Goal: Information Seeking & Learning: Learn about a topic

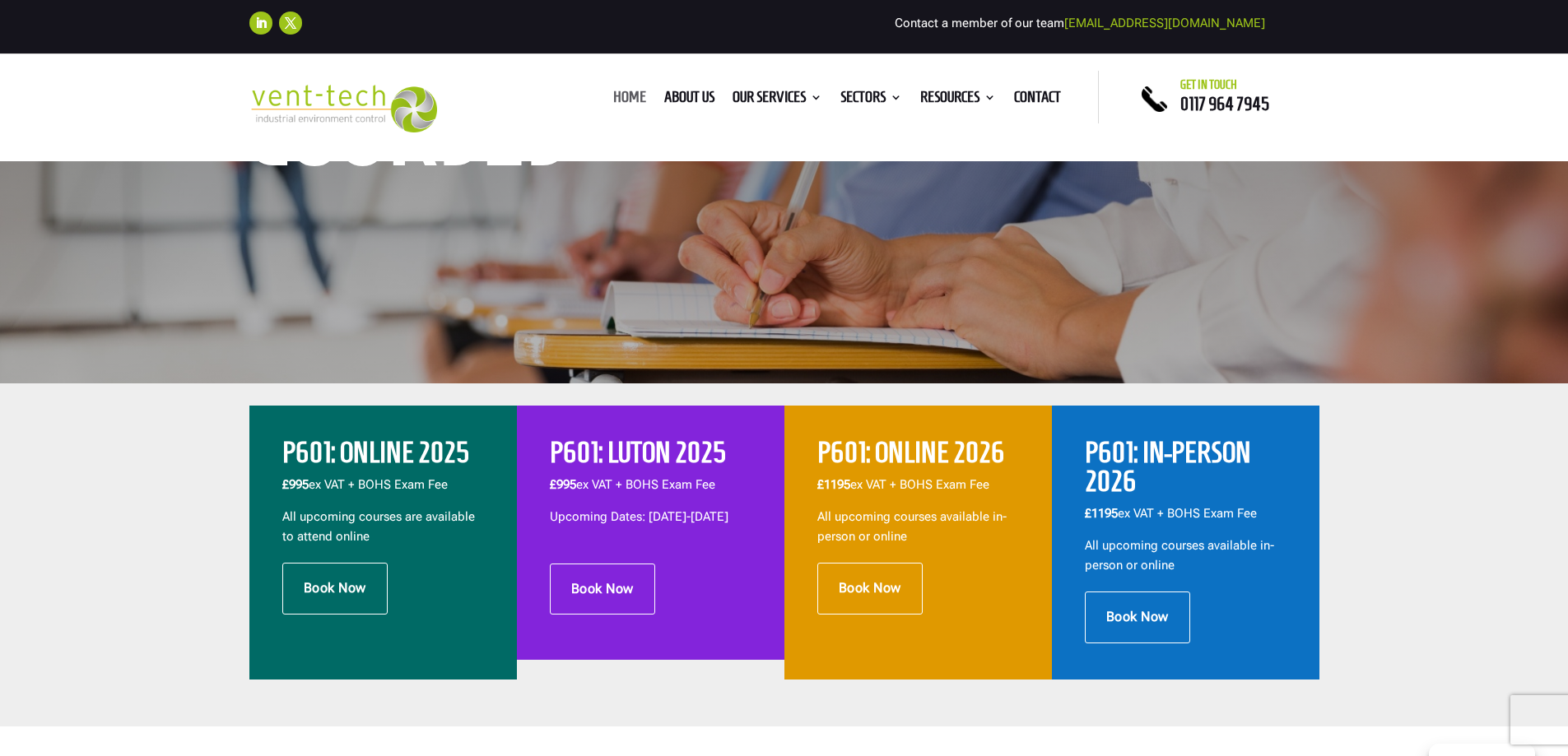
click at [624, 95] on link "Home" at bounding box center [629, 100] width 33 height 18
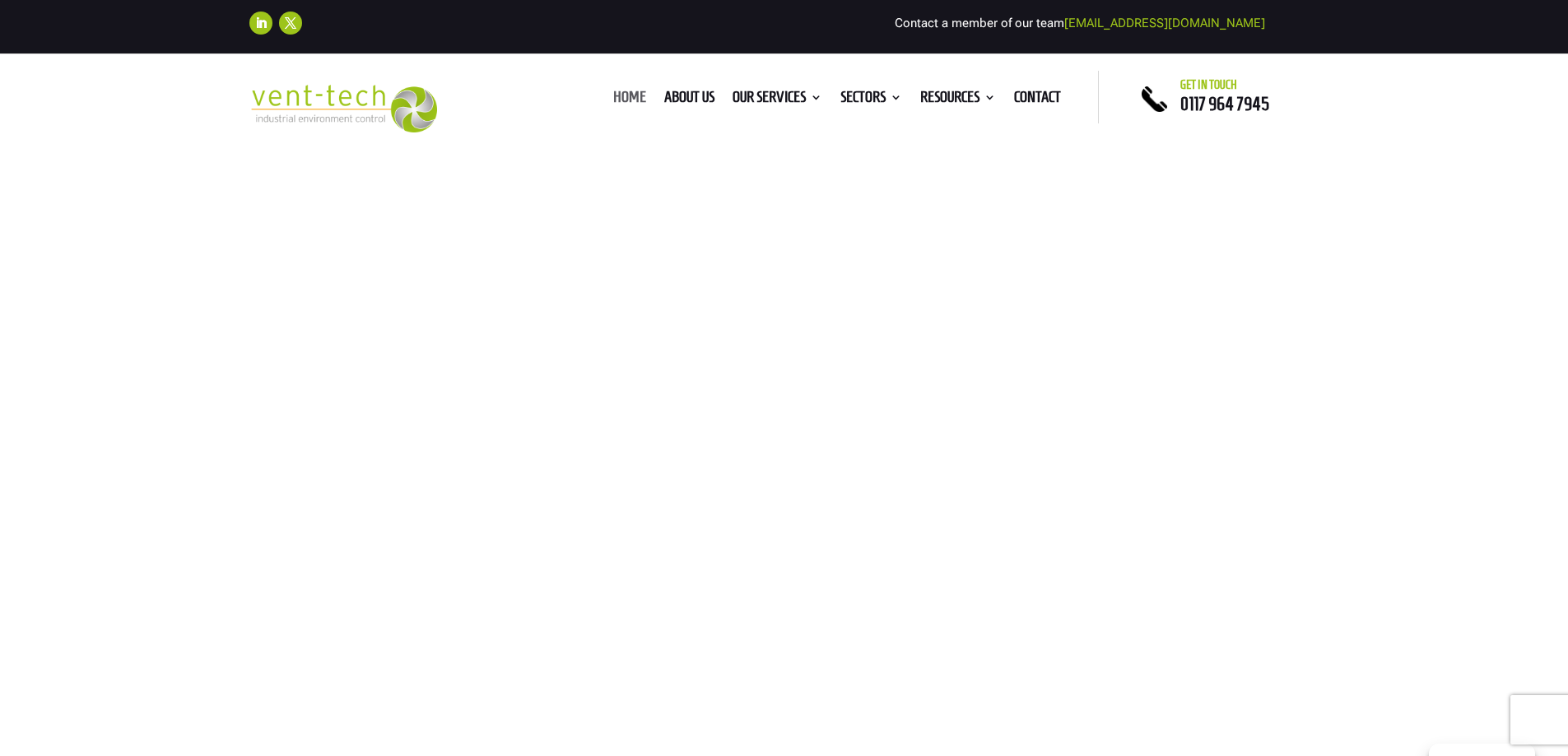
click at [629, 94] on link "Home" at bounding box center [629, 100] width 33 height 18
click at [361, 111] on img at bounding box center [343, 108] width 188 height 48
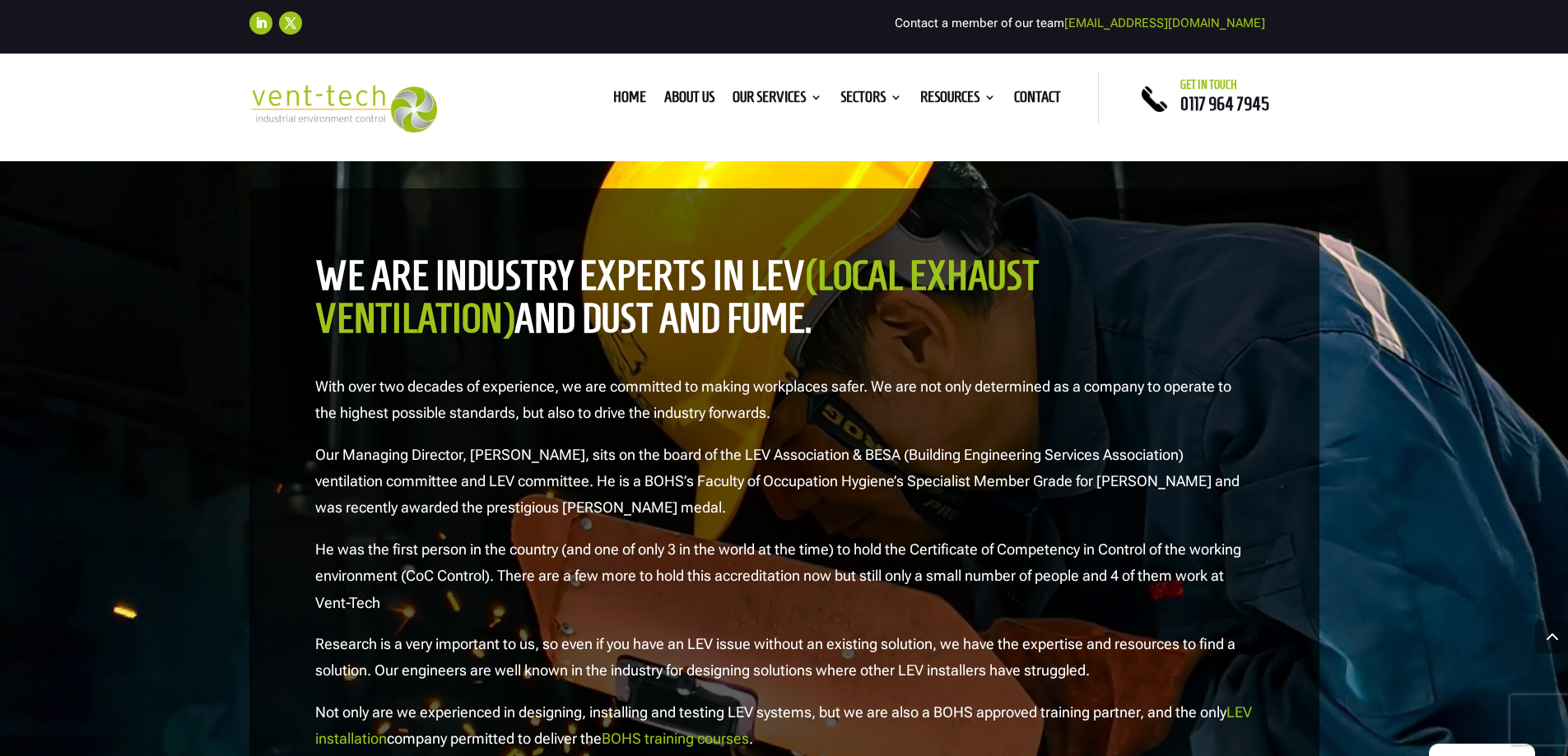
scroll to position [1645, 0]
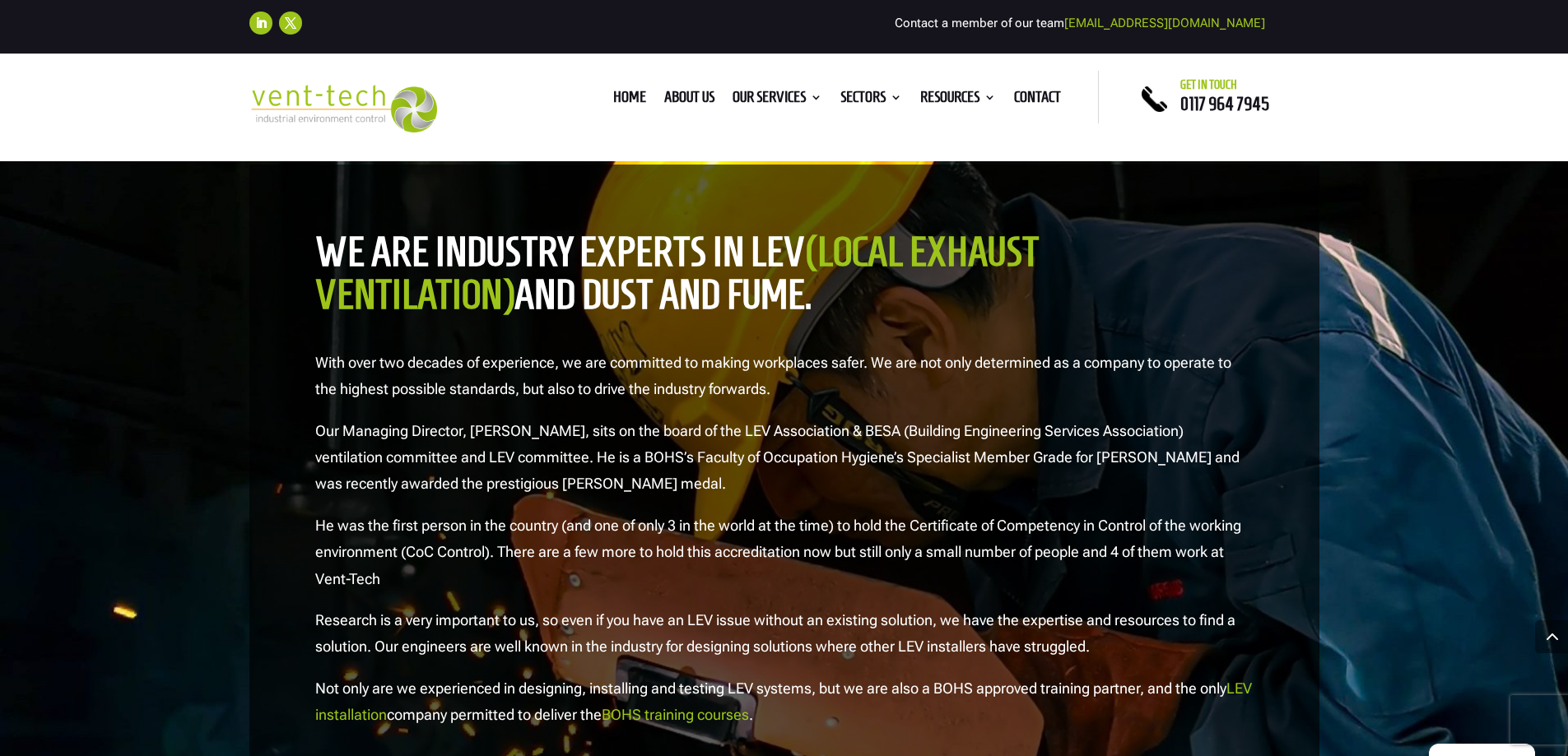
drag, startPoint x: 615, startPoint y: 290, endPoint x: 501, endPoint y: 285, distance: 114.1
click at [502, 284] on h2 "we are industry experts in LEV (Local Exhaust Ventilation) and dust and fume." at bounding box center [784, 277] width 939 height 94
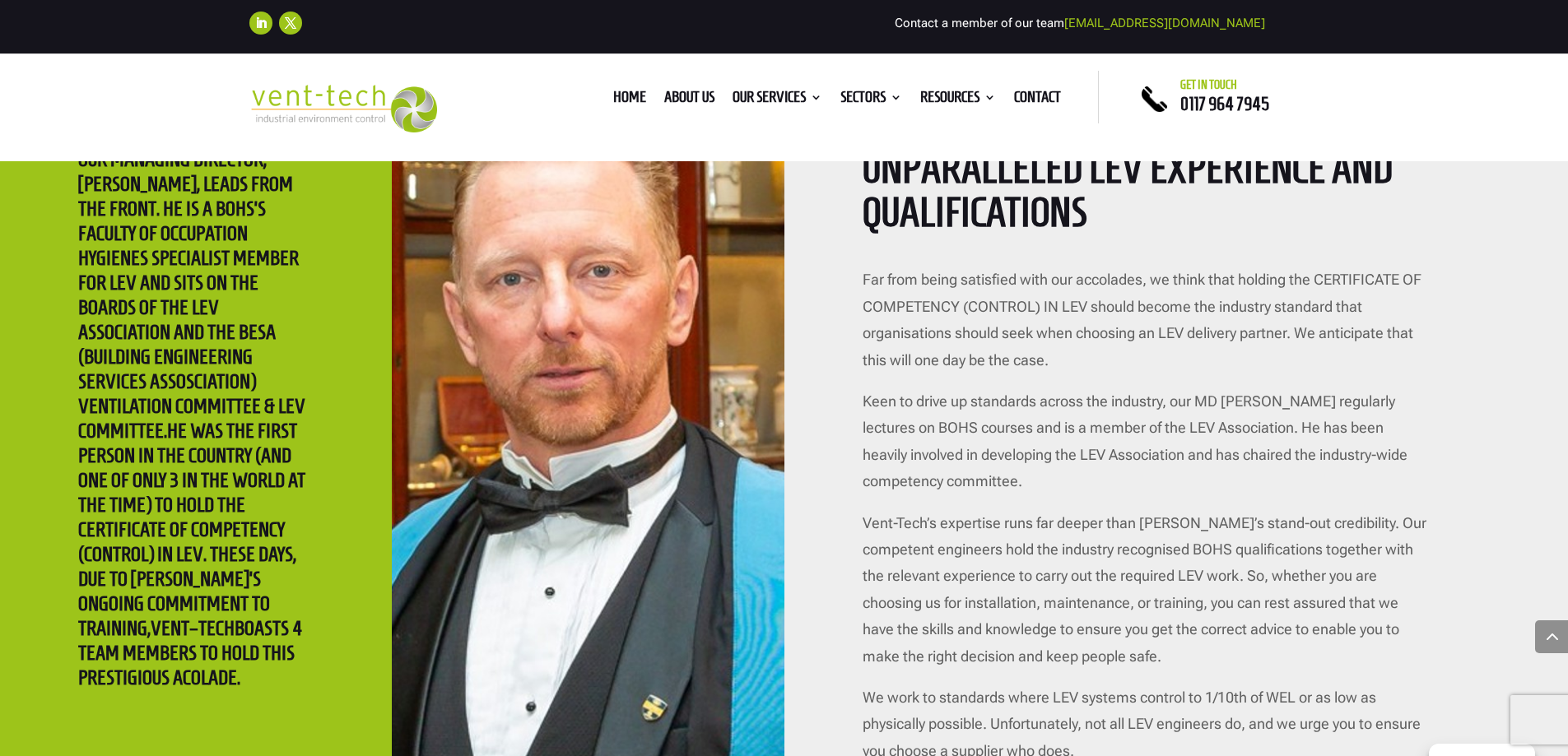
scroll to position [3208, 0]
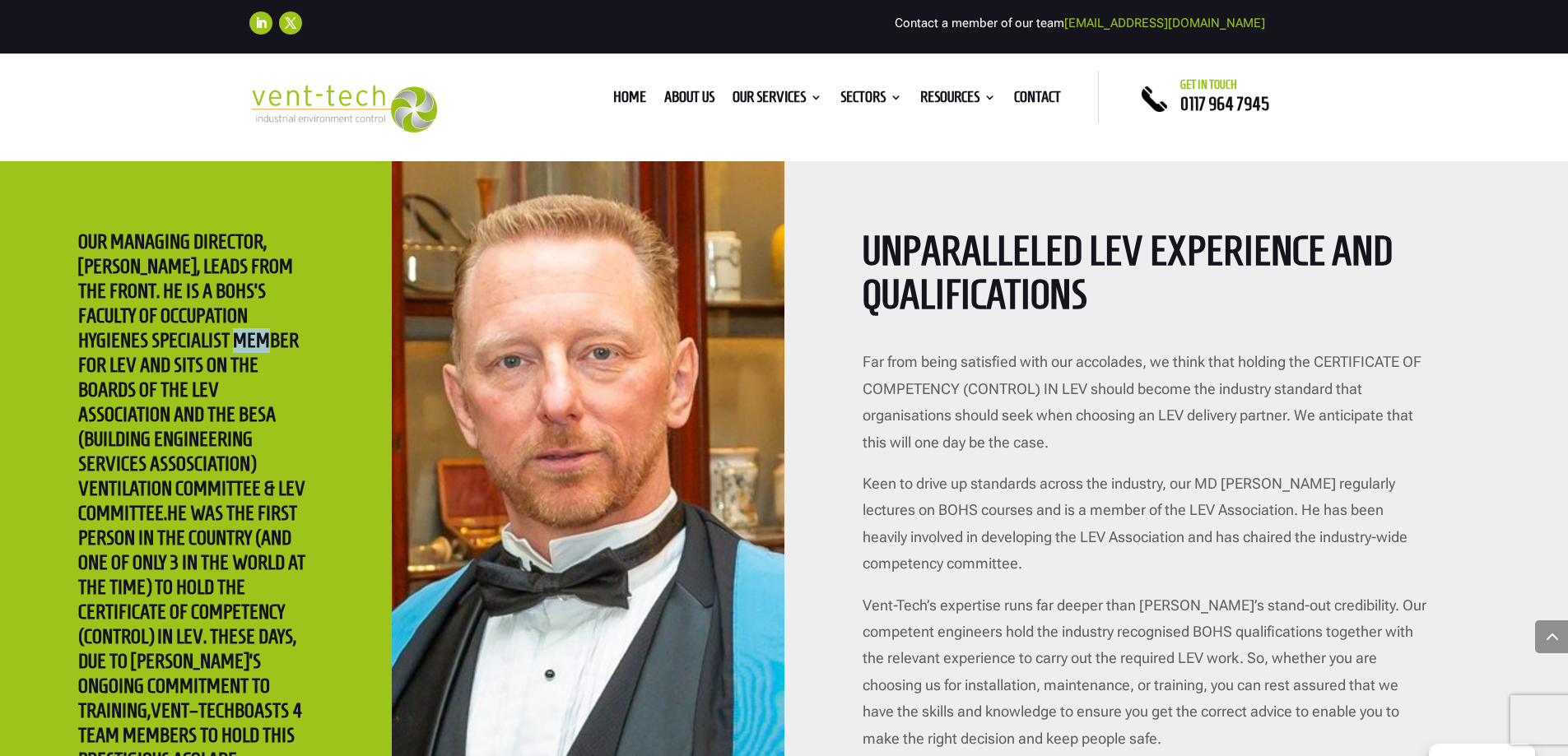
drag, startPoint x: 180, startPoint y: 338, endPoint x: 211, endPoint y: 339, distance: 31.0
click at [211, 339] on h2 "OUR MANAGING DIRECTOR, [PERSON_NAME], LEADS FROM THE FRONT. HE IS A BOHS’S FACU…" at bounding box center [195, 505] width 236 height 551
drag, startPoint x: 142, startPoint y: 360, endPoint x: 159, endPoint y: 360, distance: 17.0
click at [159, 360] on h2 "OUR MANAGING DIRECTOR, [PERSON_NAME], LEADS FROM THE FRONT. HE IS A BOHS’S FACU…" at bounding box center [195, 505] width 236 height 551
drag, startPoint x: 124, startPoint y: 379, endPoint x: 165, endPoint y: 380, distance: 41.0
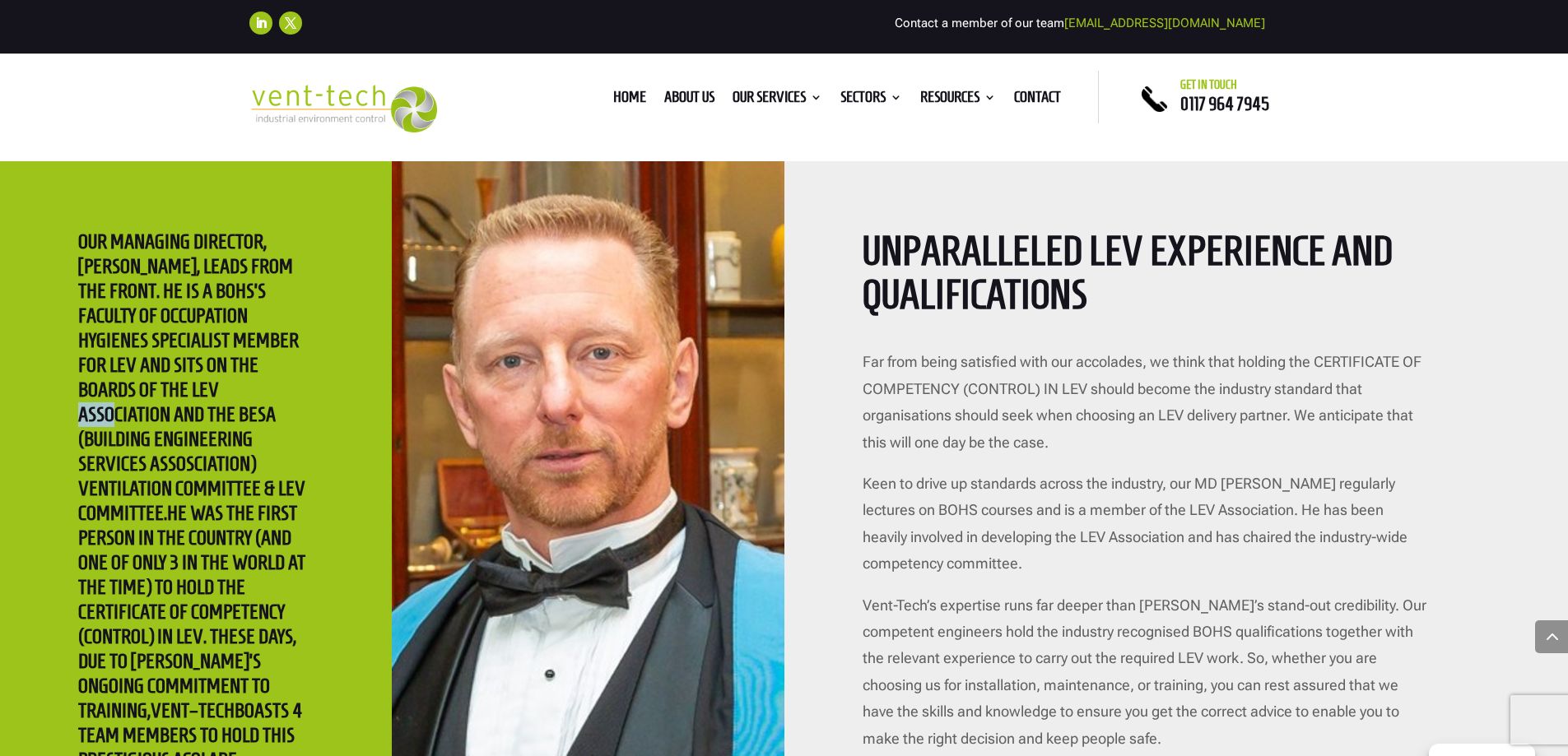
click at [164, 380] on h2 "OUR MANAGING DIRECTOR, [PERSON_NAME], LEADS FROM THE FRONT. HE IS A BOHS’S FACU…" at bounding box center [195, 505] width 236 height 551
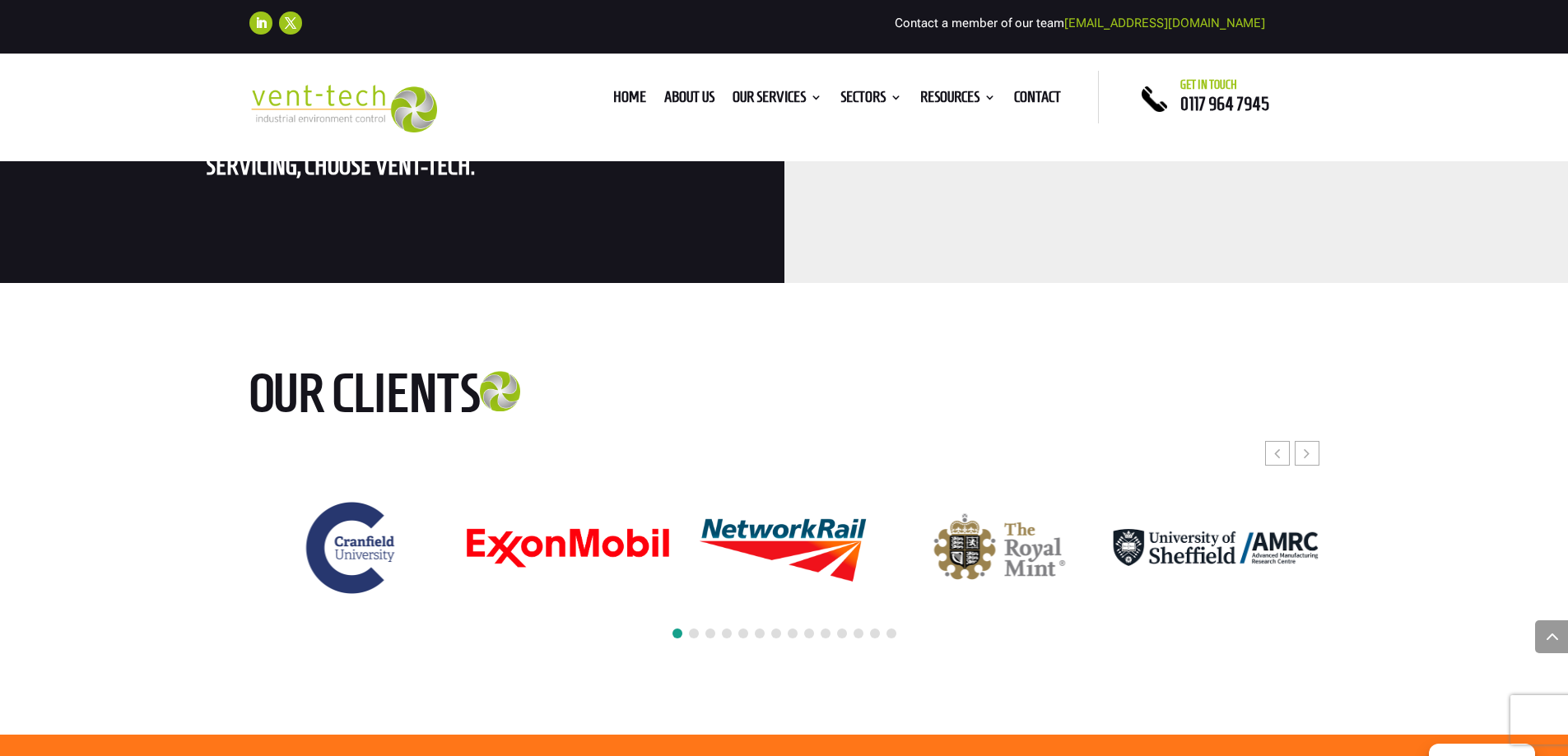
scroll to position [4277, 0]
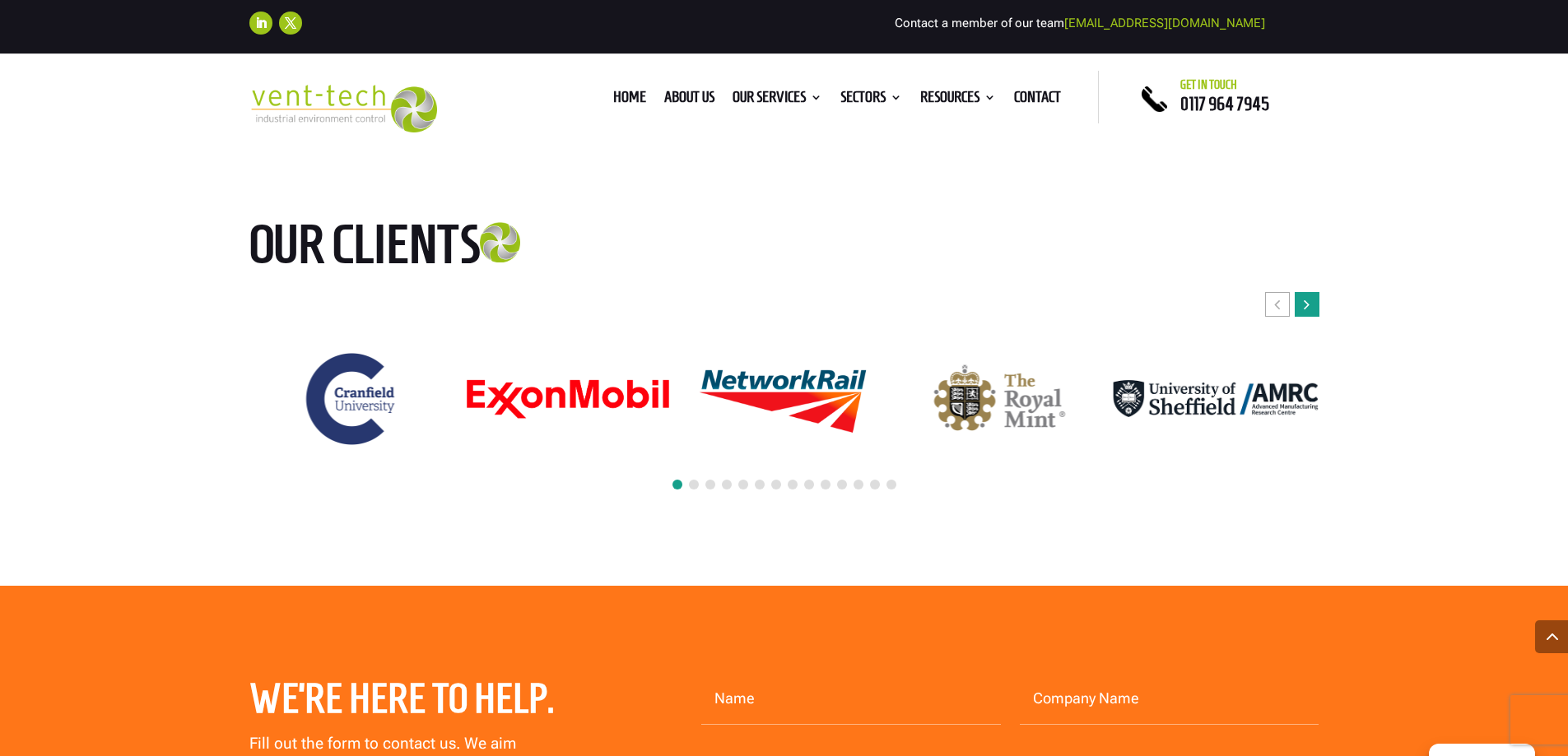
click at [1299, 292] on div "Next slide" at bounding box center [1307, 304] width 25 height 24
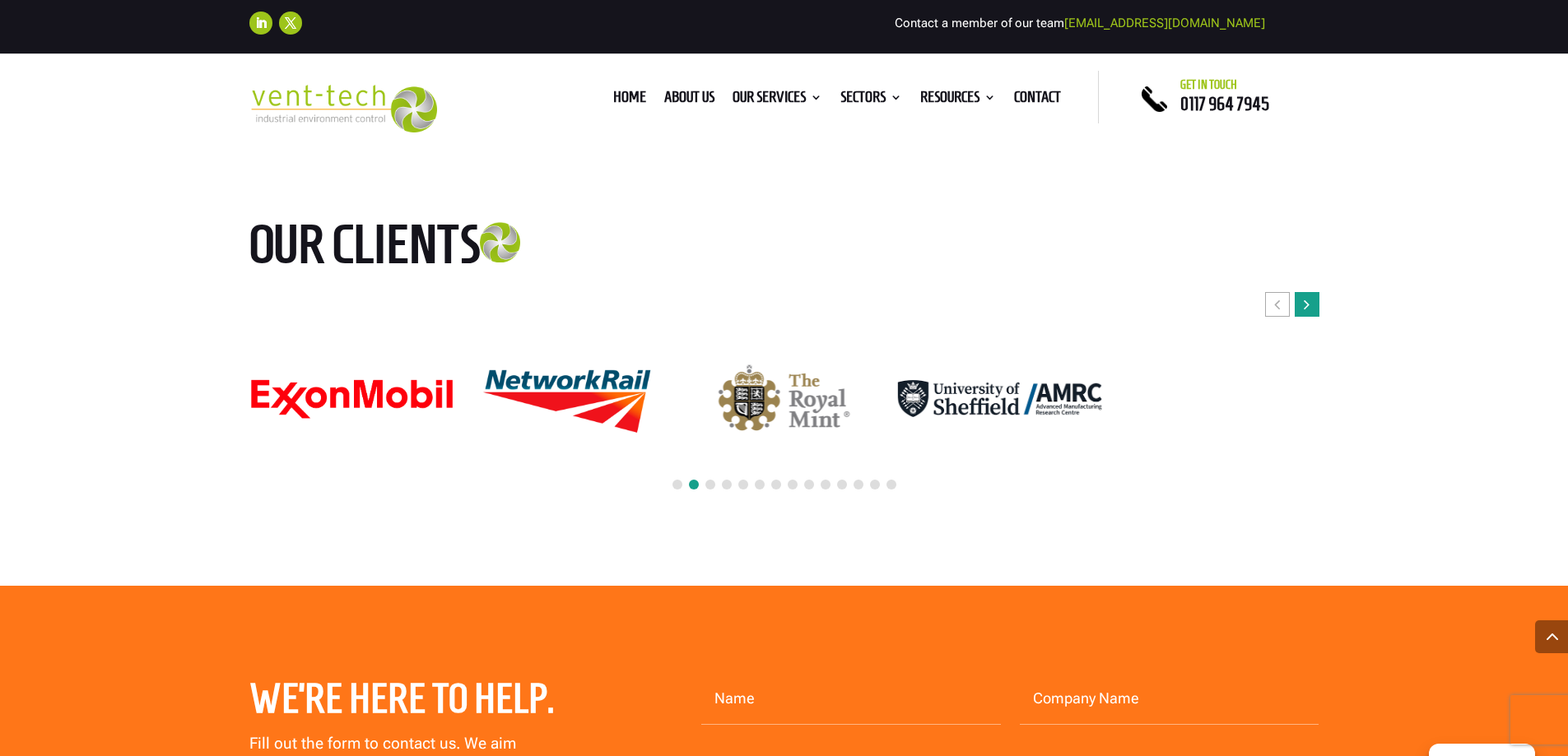
click at [1299, 292] on div "Next slide" at bounding box center [1307, 304] width 25 height 24
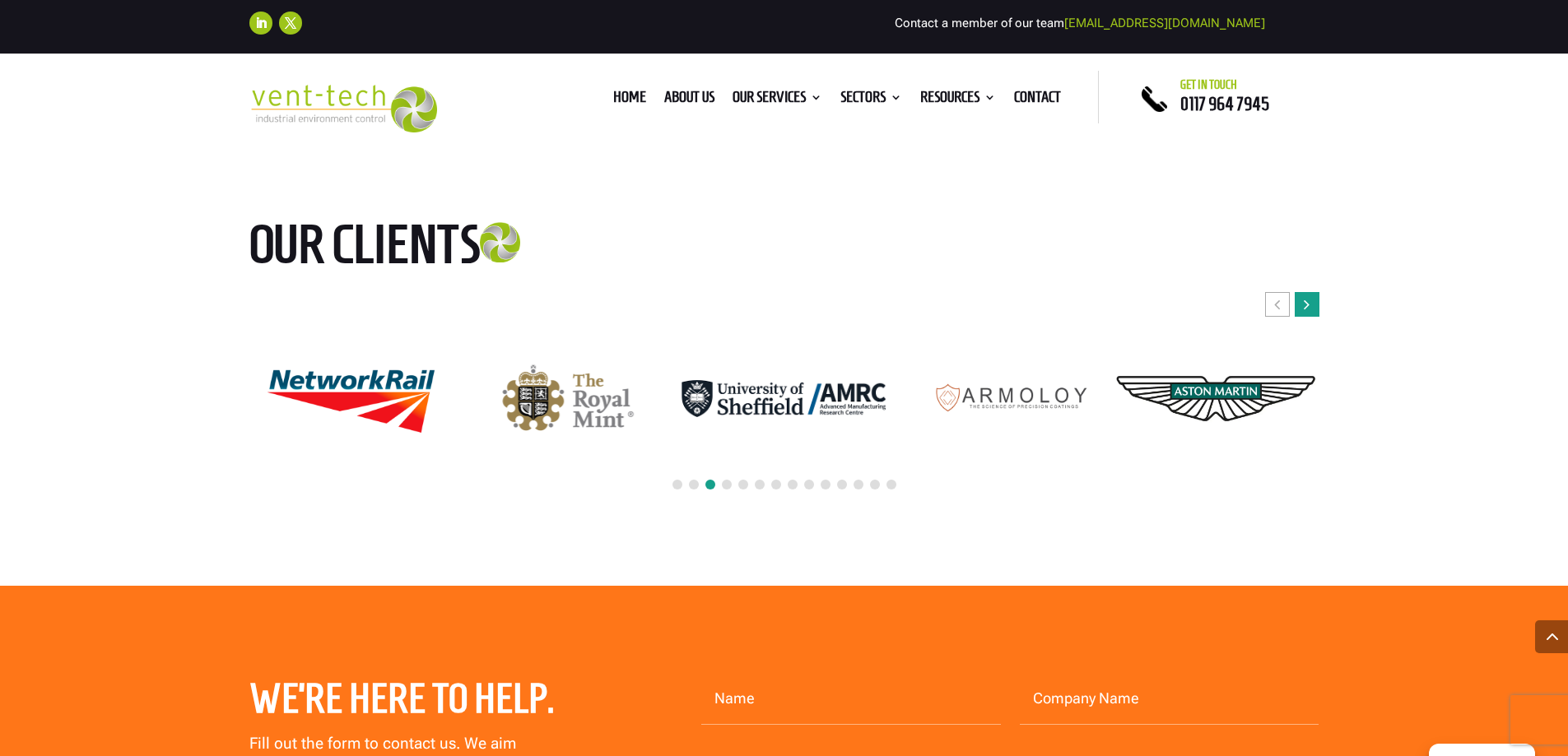
click at [1299, 292] on div "Next slide" at bounding box center [1307, 304] width 25 height 24
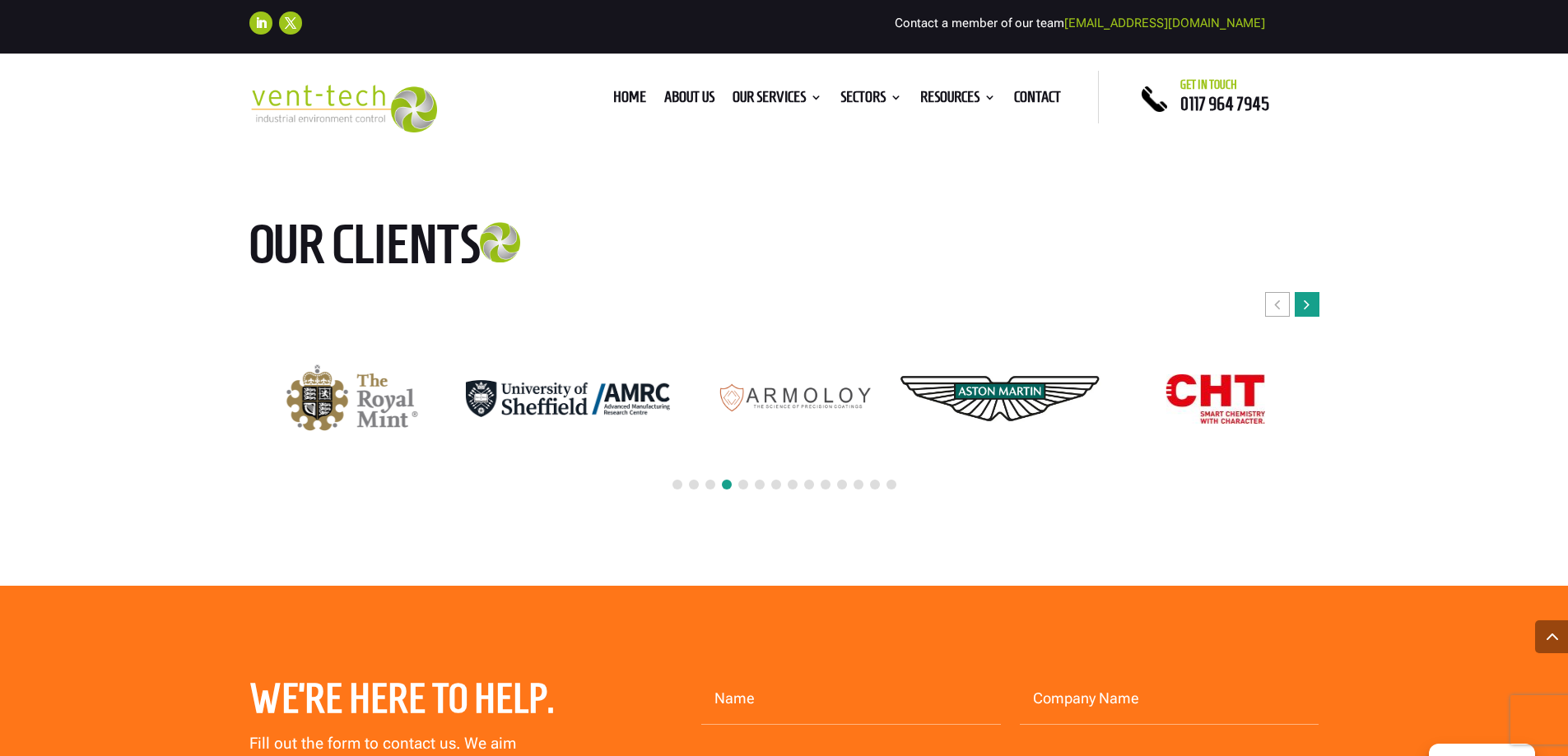
click at [1299, 292] on div "Next slide" at bounding box center [1307, 304] width 25 height 24
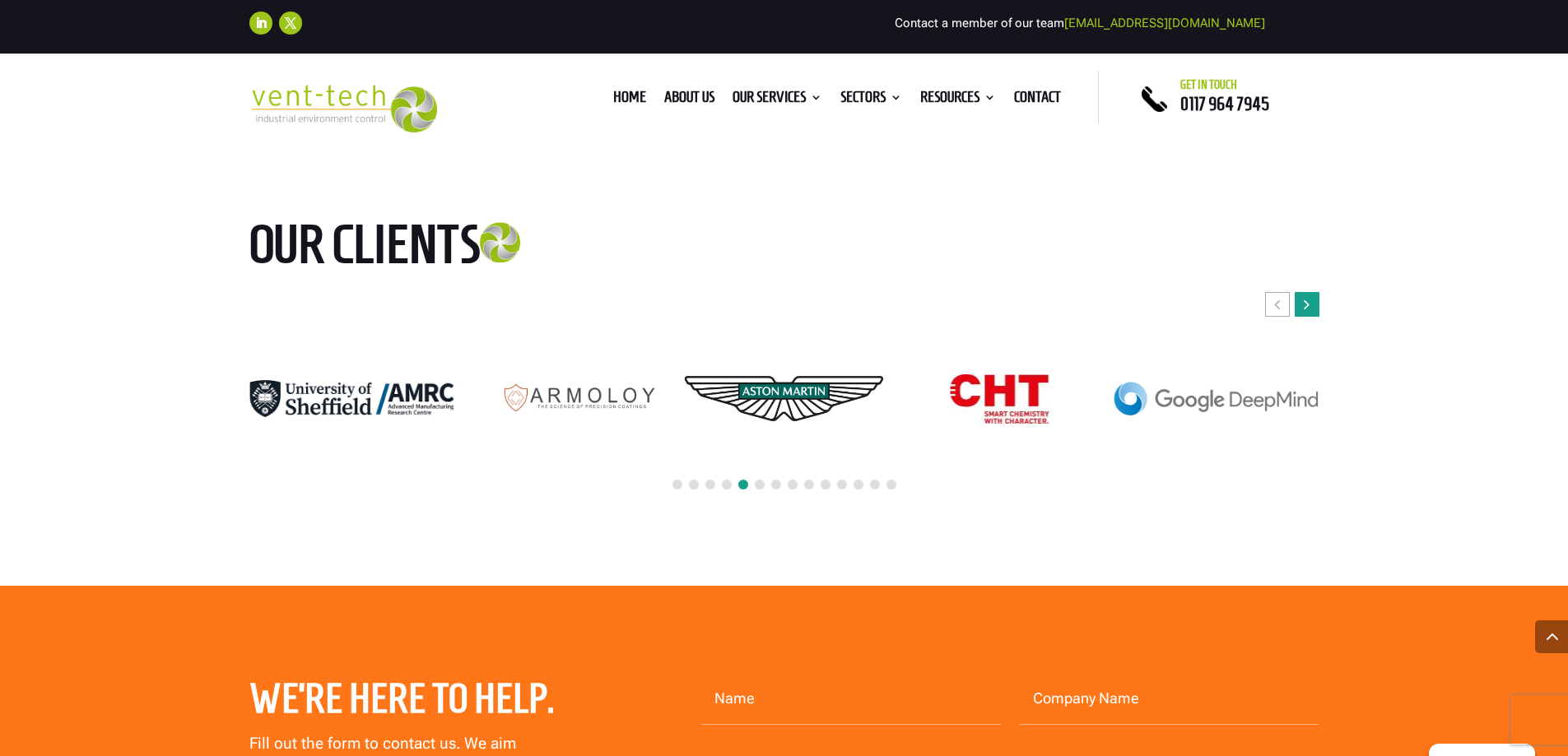
click at [1300, 292] on div "Next slide" at bounding box center [1307, 304] width 25 height 24
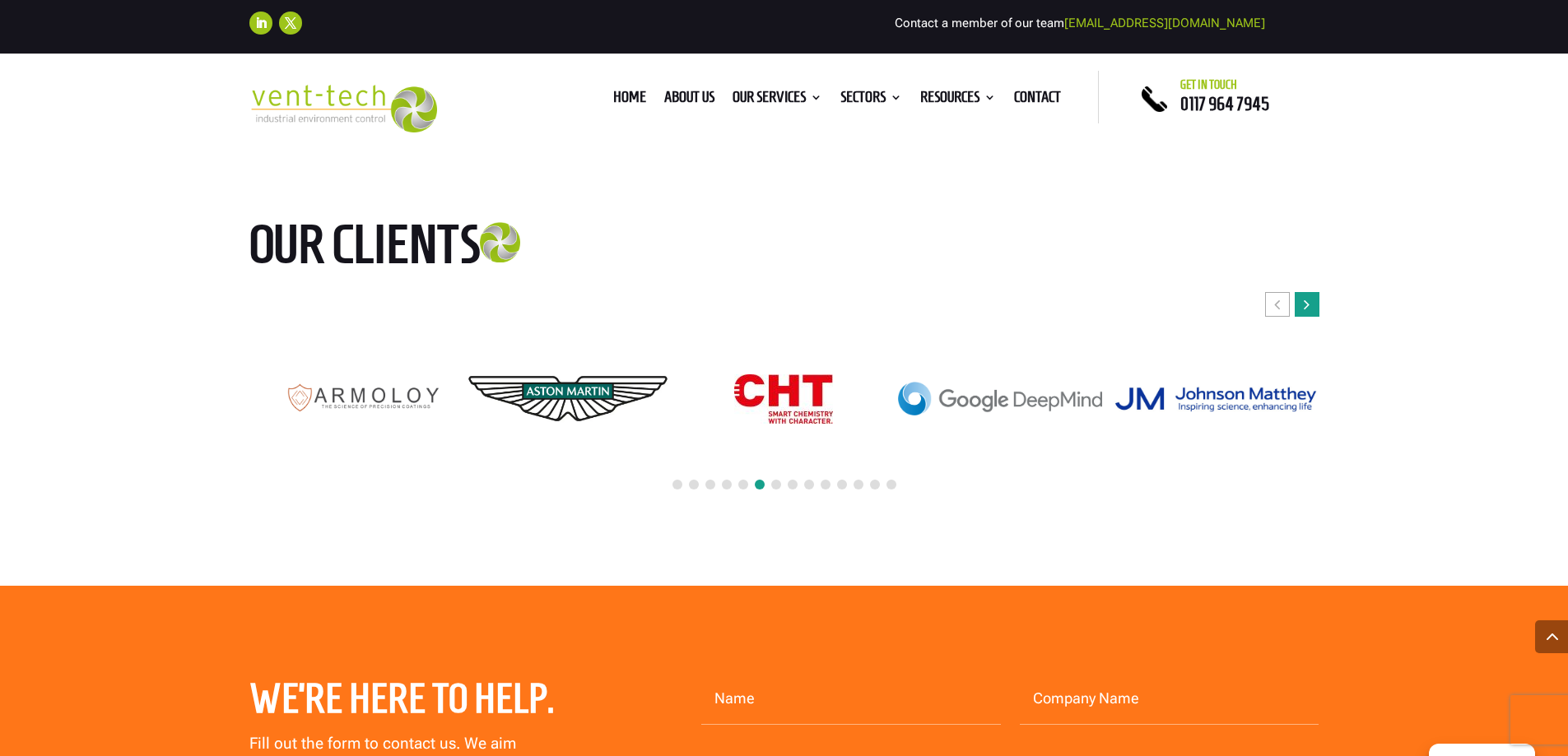
click at [1300, 292] on div "Next slide" at bounding box center [1307, 304] width 25 height 24
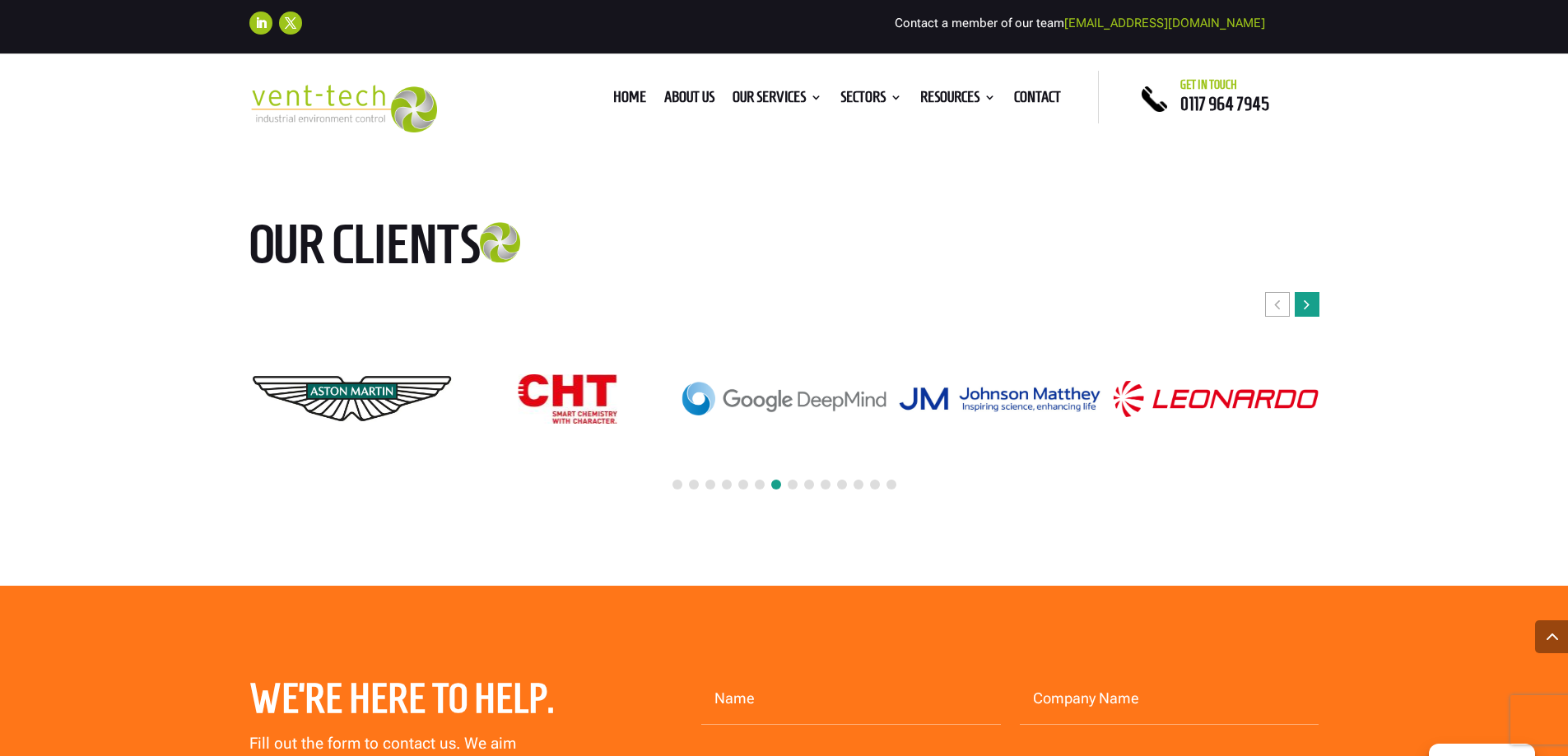
click at [1300, 292] on div "Next slide" at bounding box center [1307, 304] width 25 height 24
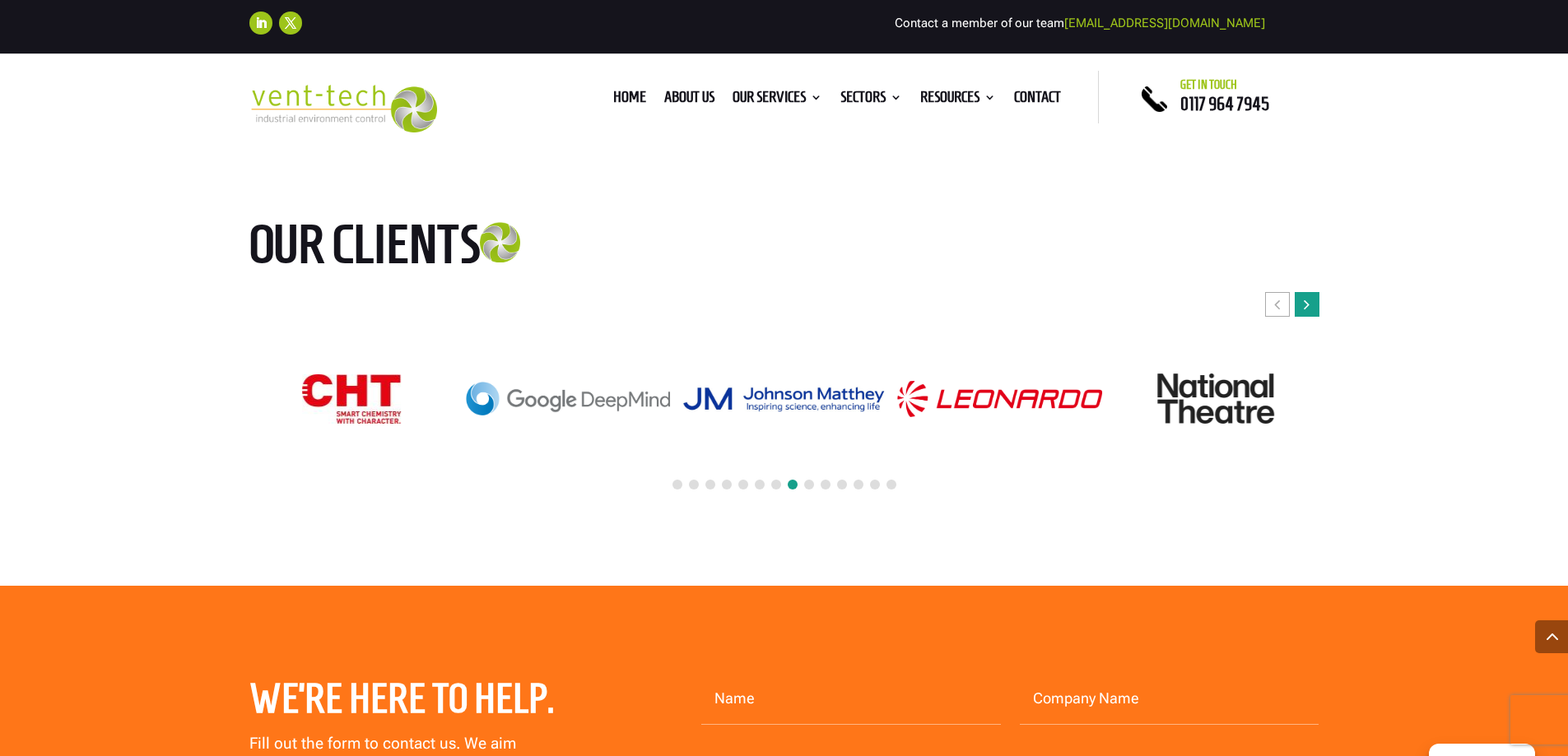
click at [1300, 292] on div "Next slide" at bounding box center [1307, 304] width 25 height 24
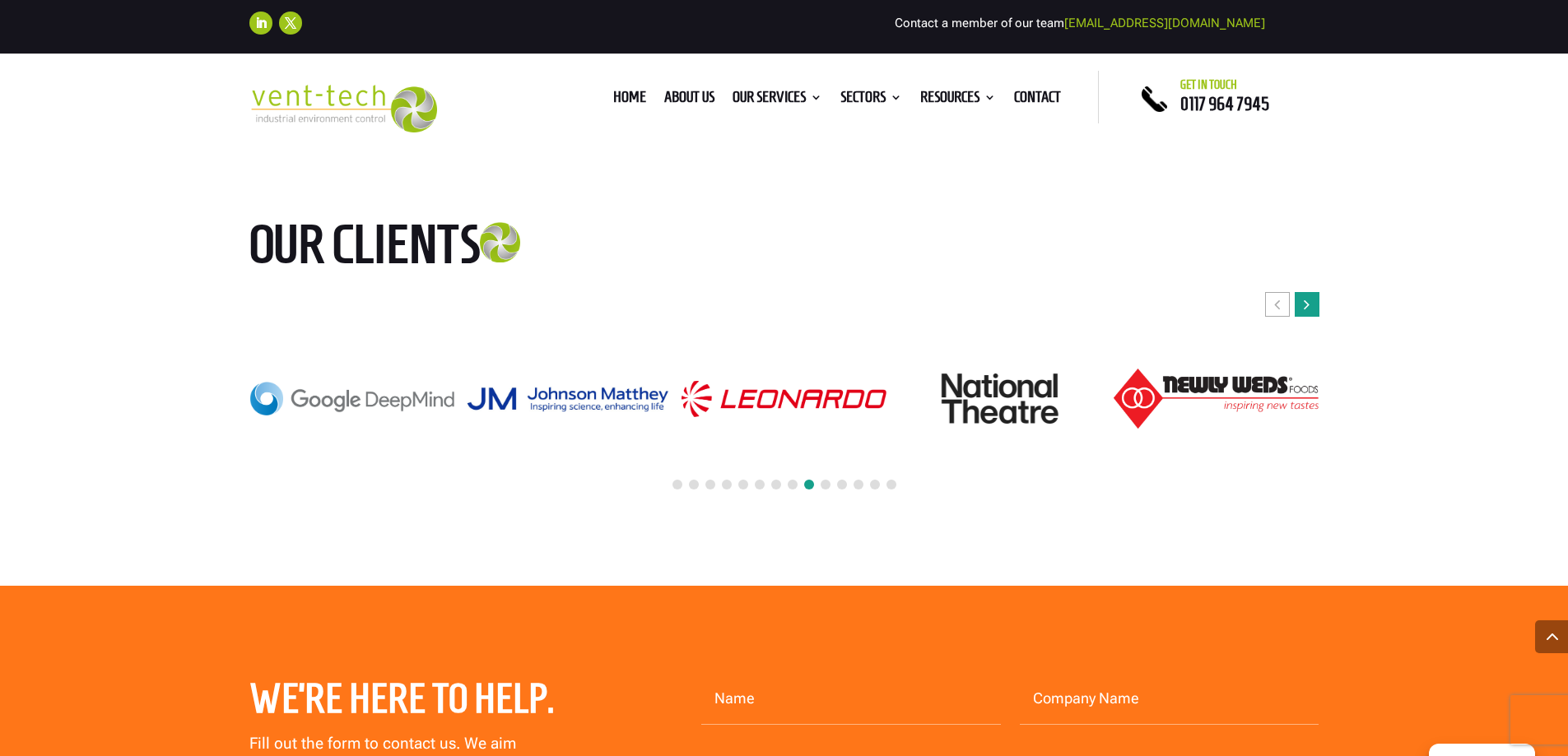
click at [1300, 292] on div "Next slide" at bounding box center [1307, 304] width 25 height 24
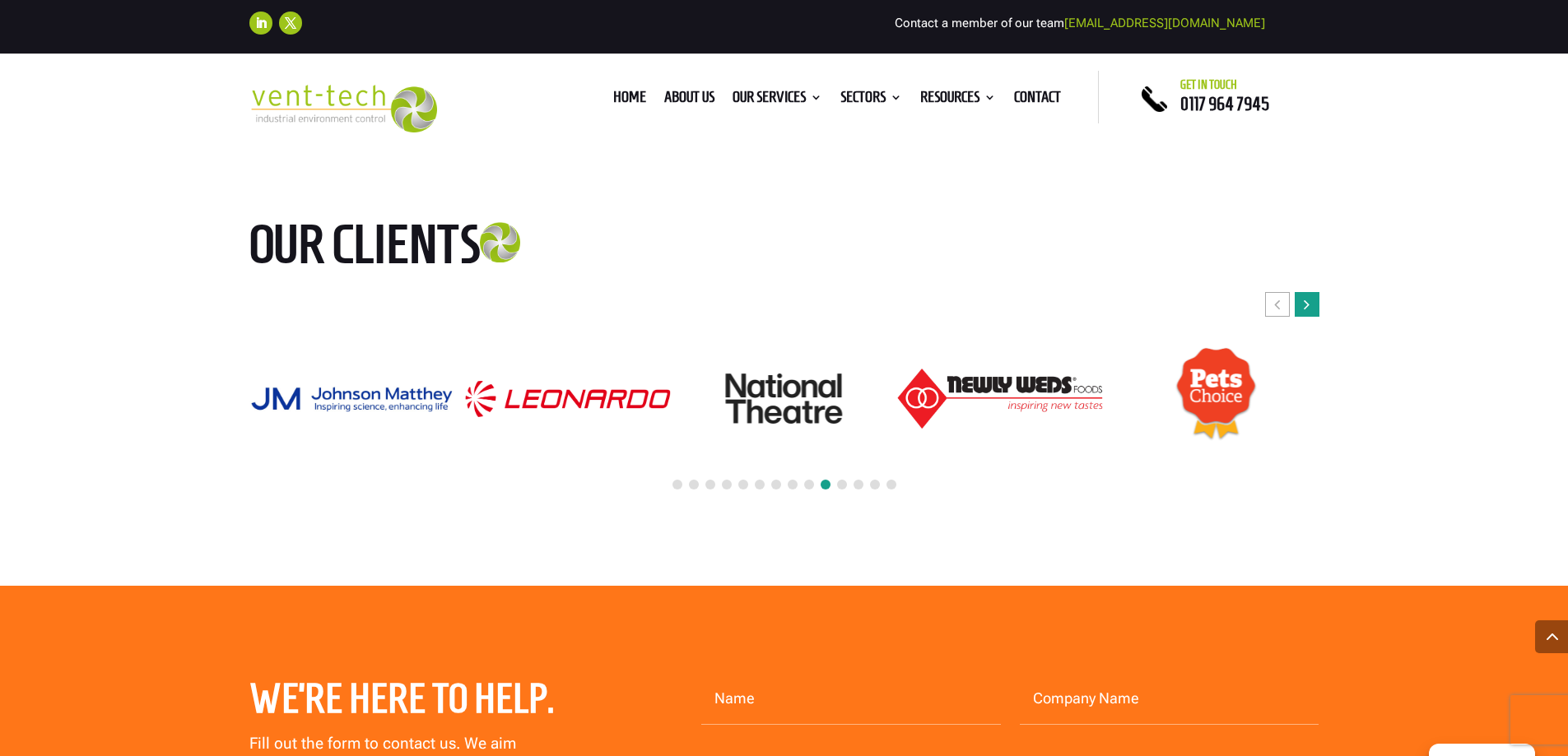
click at [1300, 292] on div "Next slide" at bounding box center [1307, 304] width 25 height 24
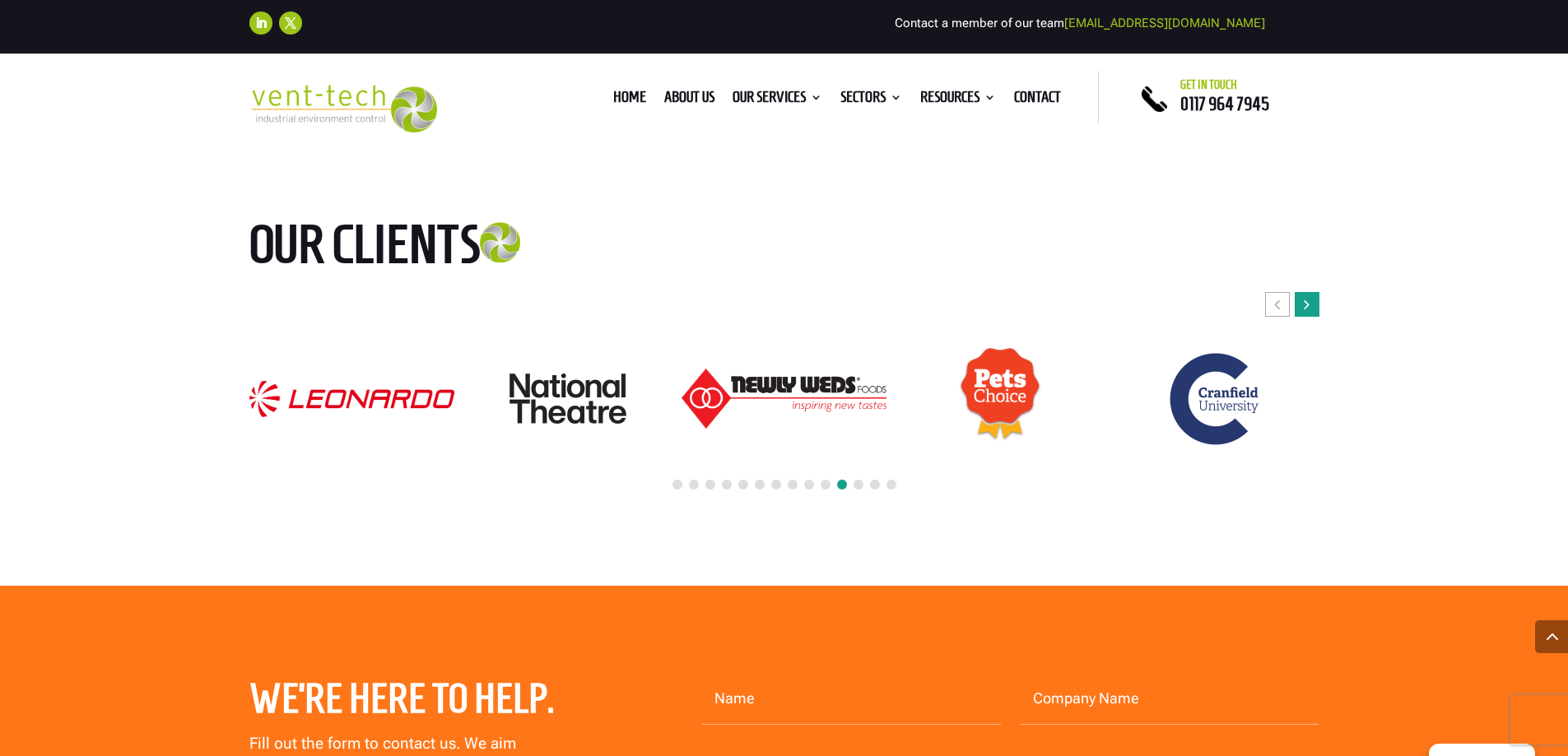
click at [1300, 292] on div "Next slide" at bounding box center [1307, 304] width 25 height 24
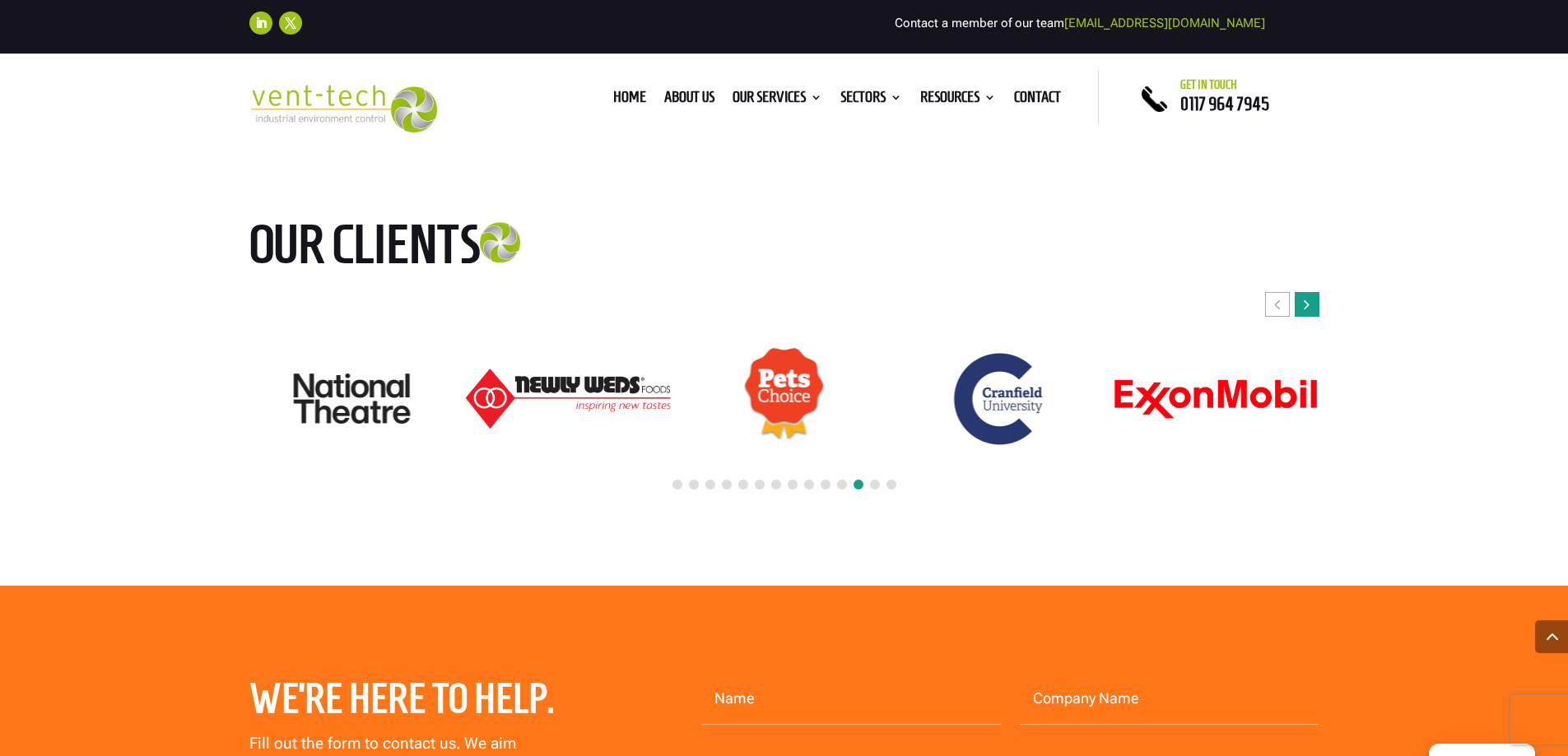
click at [1300, 292] on div "Next slide" at bounding box center [1307, 304] width 25 height 24
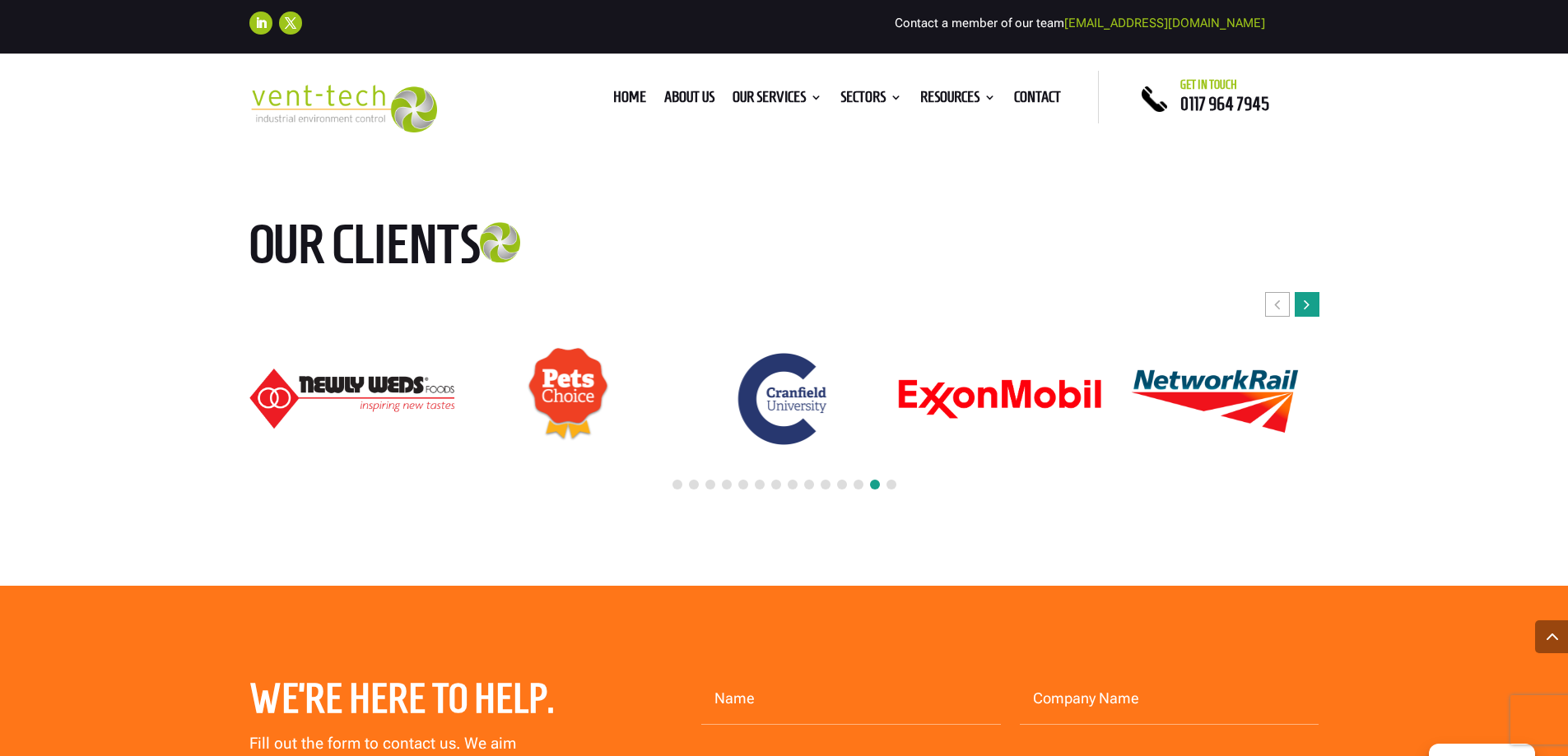
click at [1300, 292] on div "Next slide" at bounding box center [1307, 304] width 25 height 24
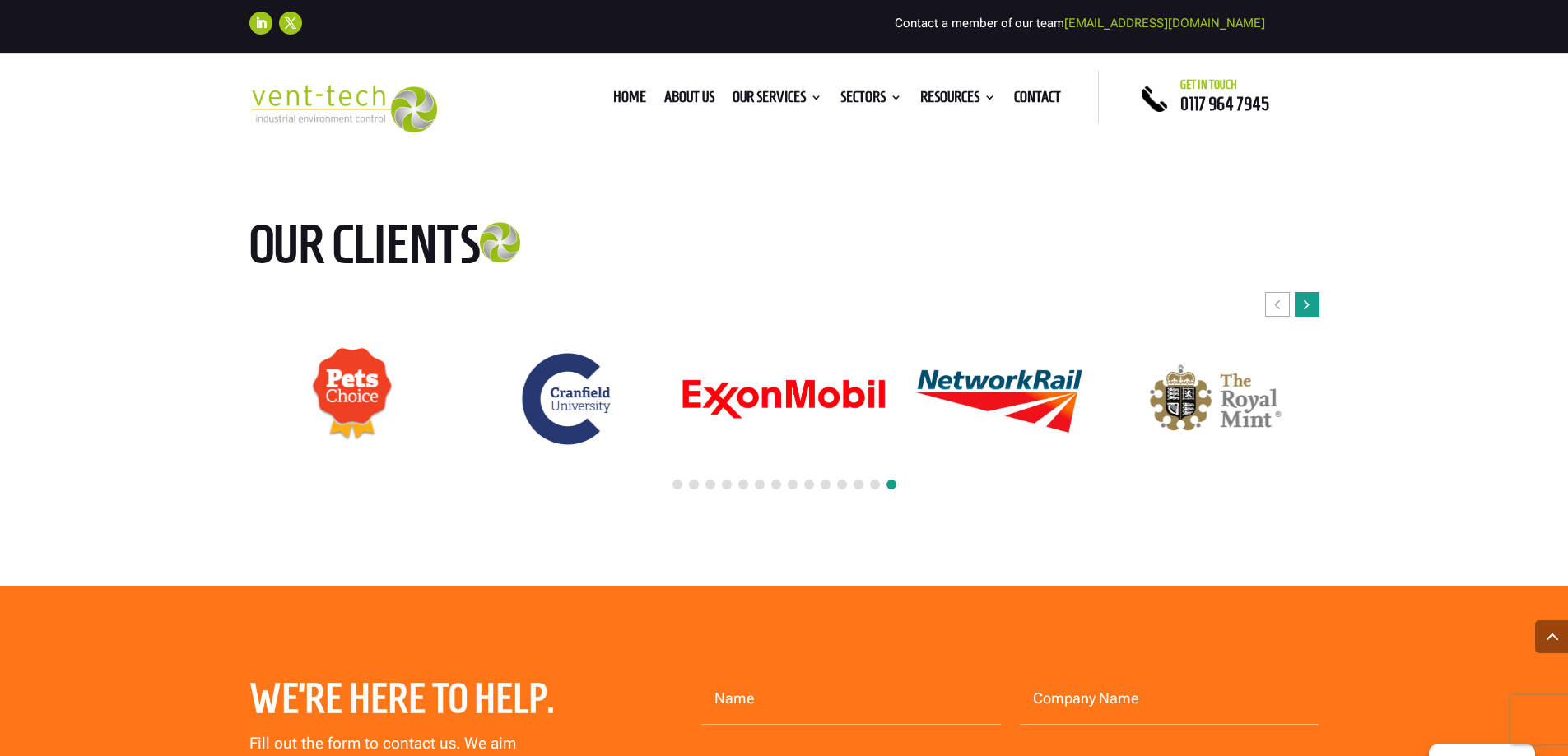
click at [1300, 292] on div "Next slide" at bounding box center [1307, 304] width 25 height 24
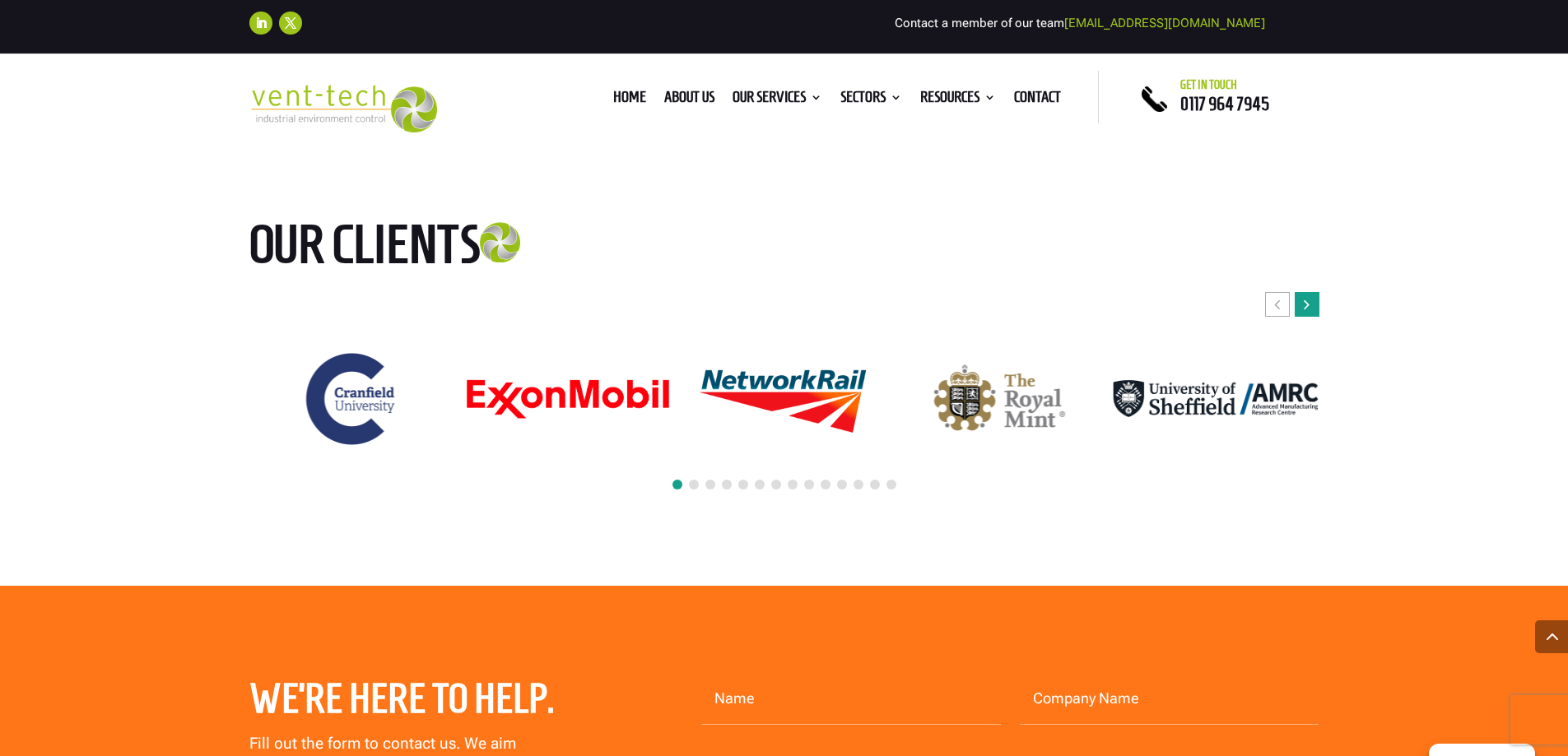
click at [1300, 292] on div "Next slide" at bounding box center [1307, 304] width 25 height 24
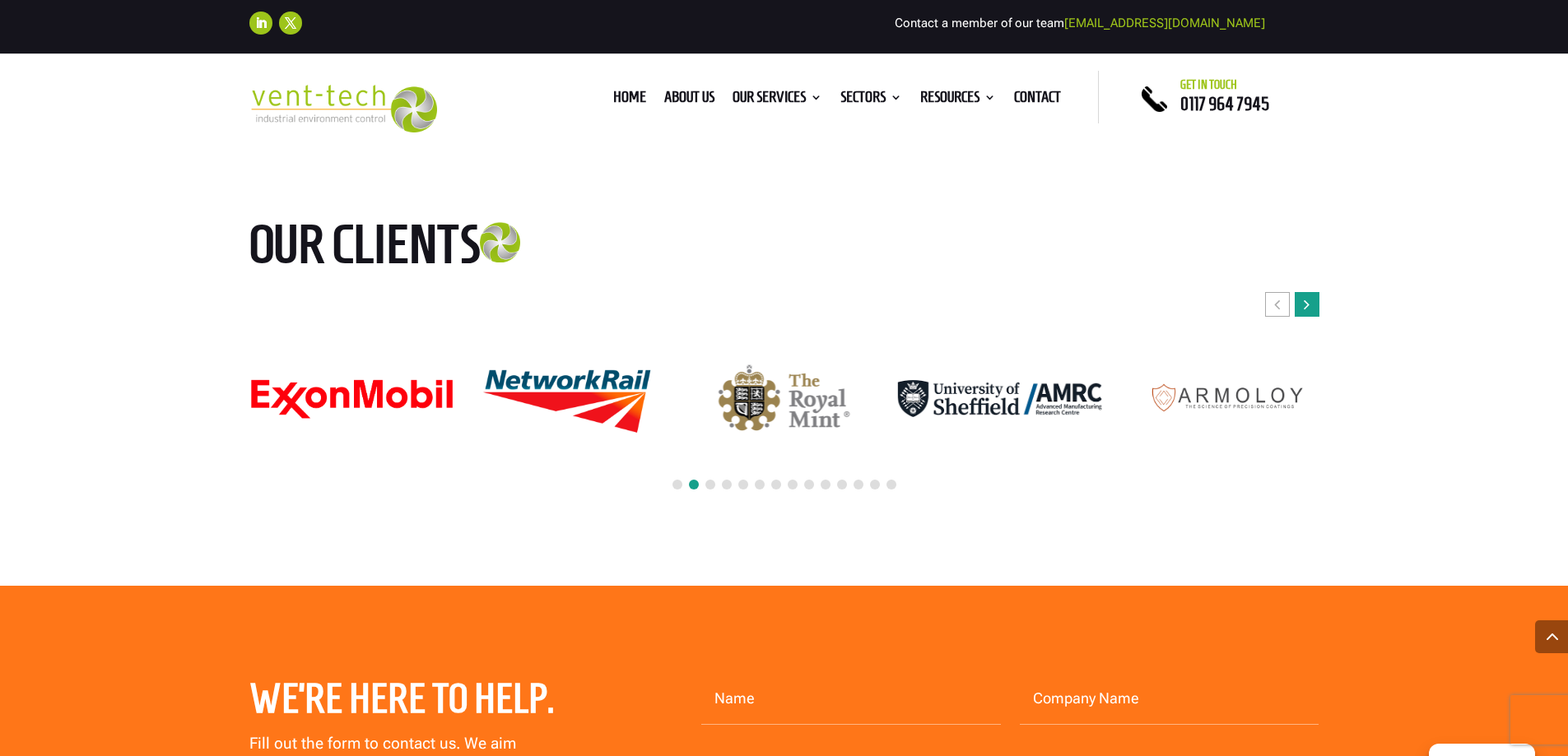
click at [1300, 292] on div "Next slide" at bounding box center [1307, 304] width 25 height 24
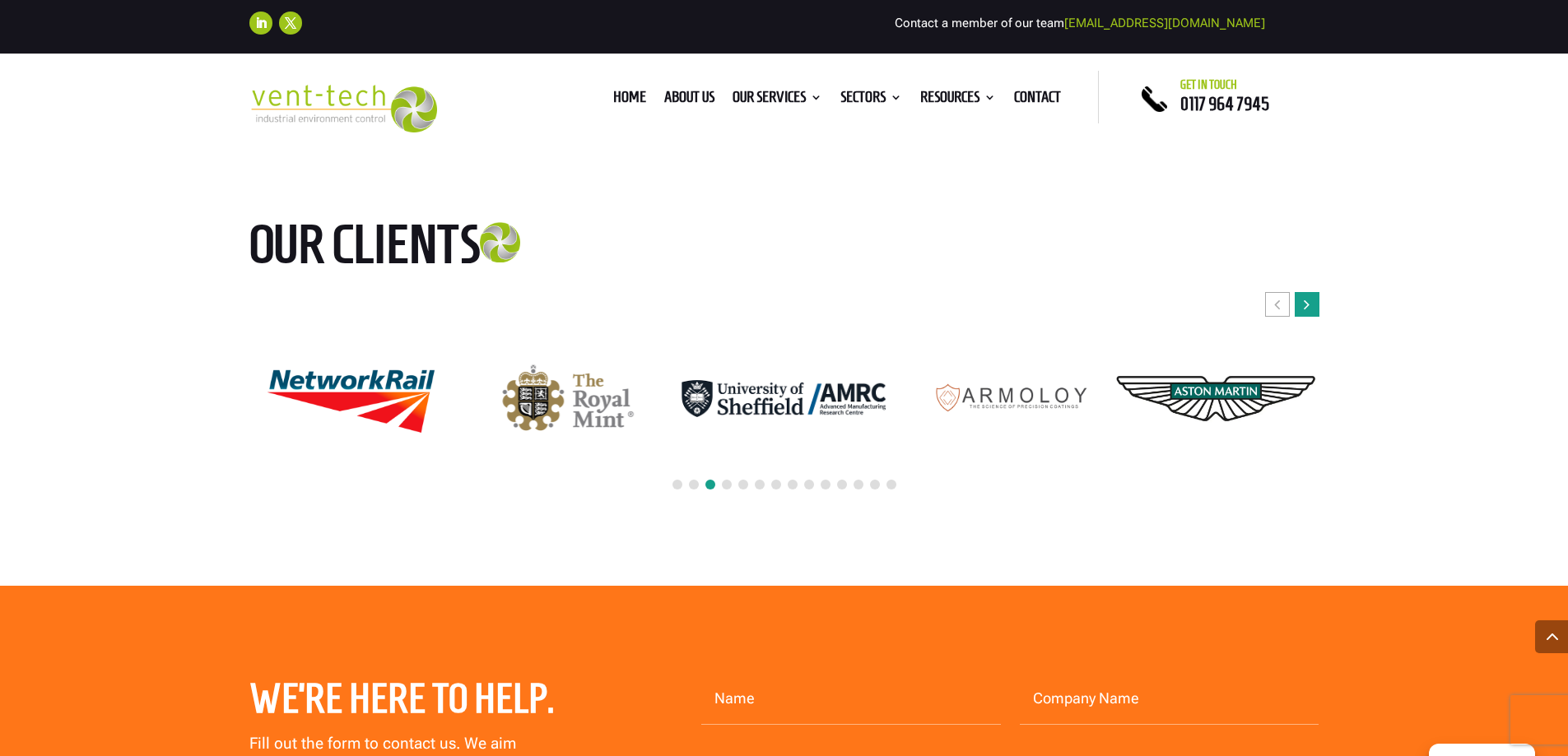
click at [1300, 292] on div "Next slide" at bounding box center [1307, 304] width 25 height 24
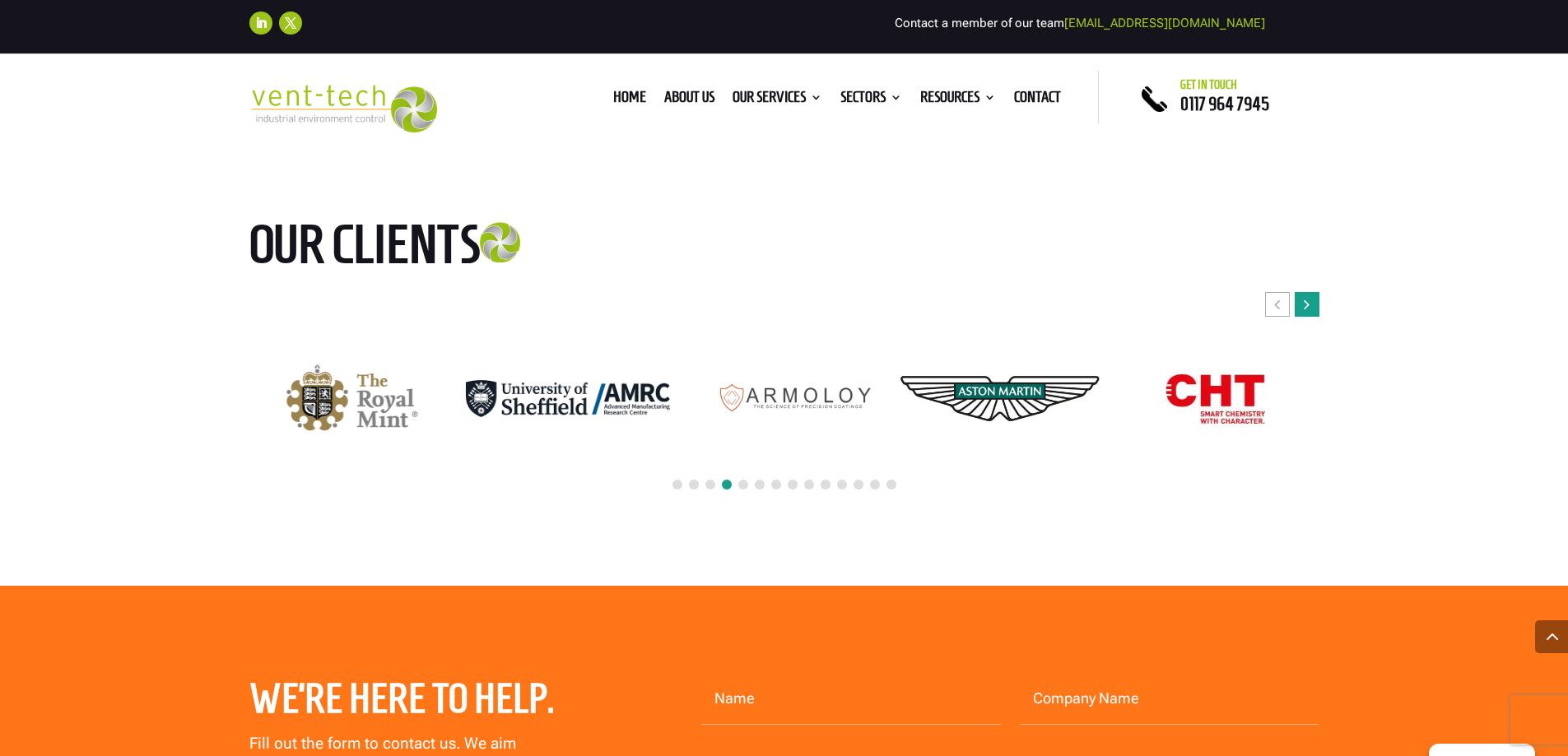
click at [1300, 292] on div "Next slide" at bounding box center [1307, 304] width 25 height 24
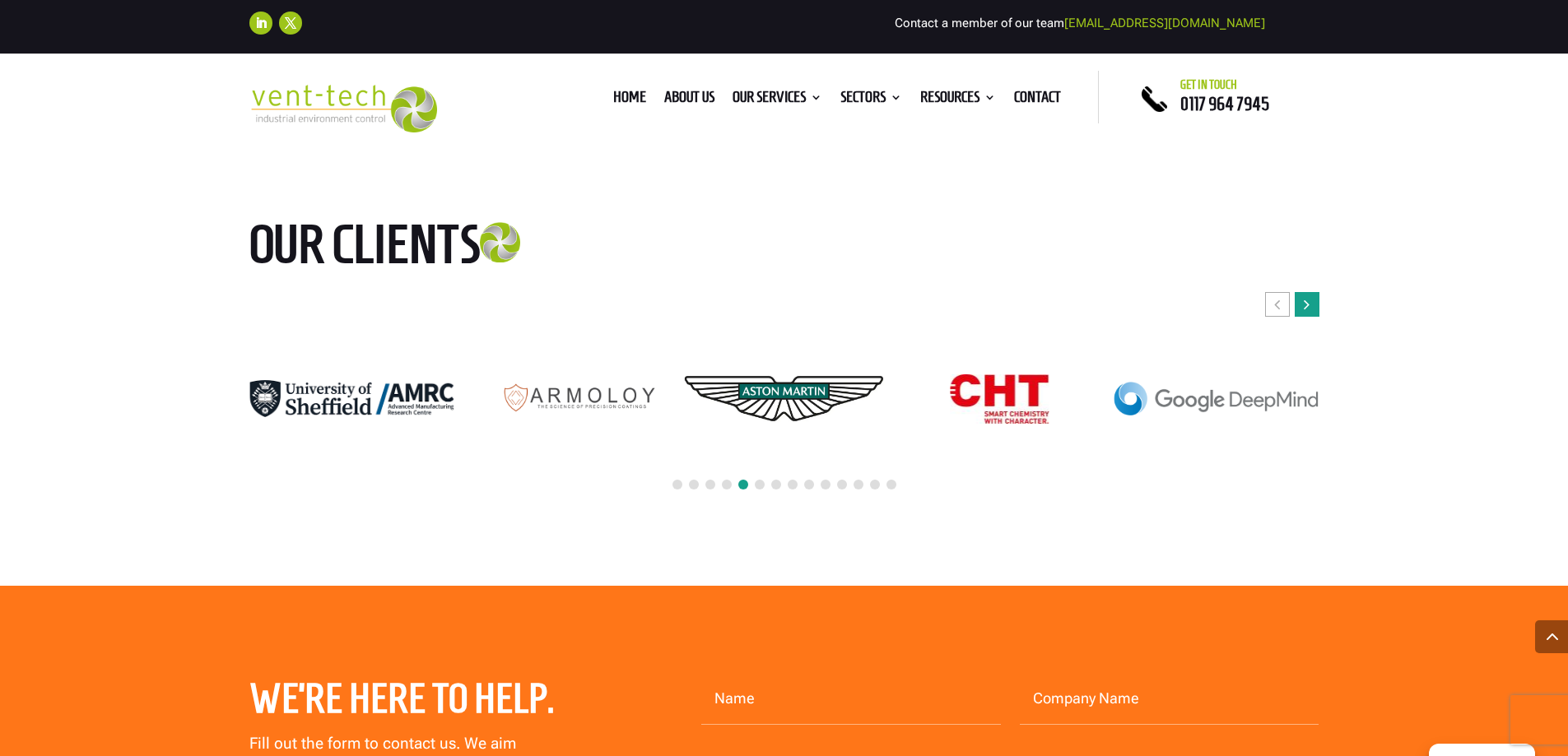
click at [1300, 292] on div "Next slide" at bounding box center [1307, 304] width 25 height 24
